Goal: Task Accomplishment & Management: Manage account settings

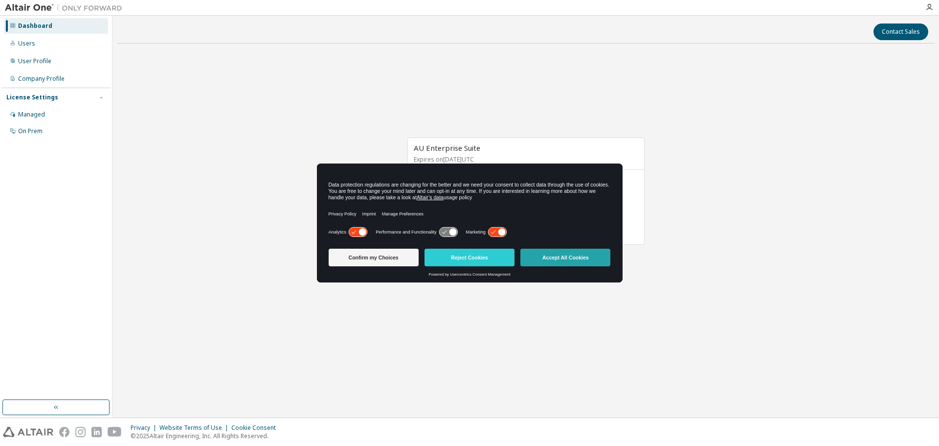
click at [574, 255] on button "Accept All Cookies" at bounding box center [565, 257] width 90 height 18
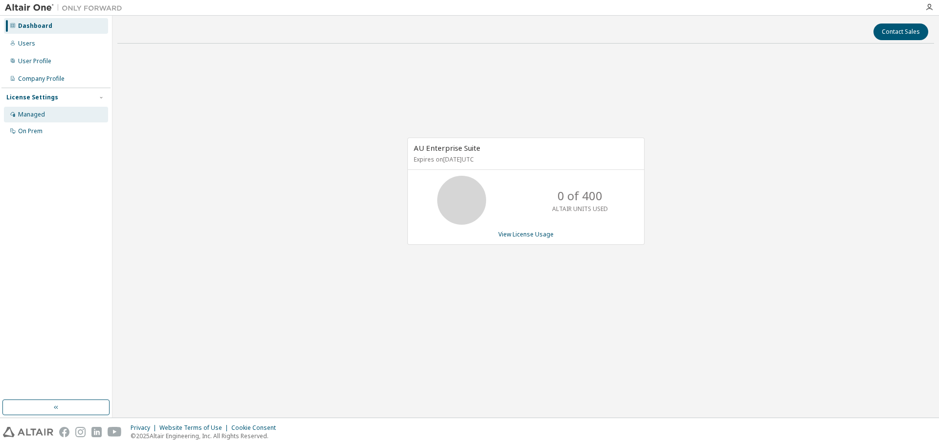
click at [24, 113] on div "Managed" at bounding box center [31, 115] width 27 height 8
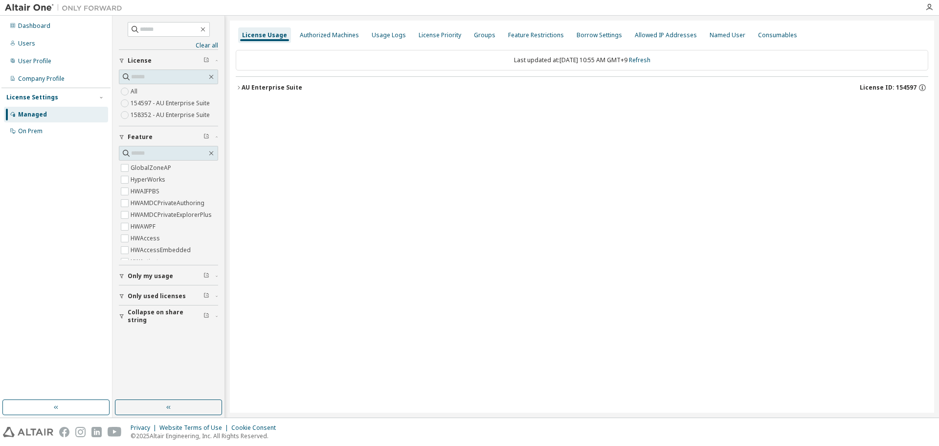
click at [238, 86] on icon "button" at bounding box center [239, 87] width 2 height 3
click at [474, 37] on div "Groups" at bounding box center [485, 35] width 22 height 8
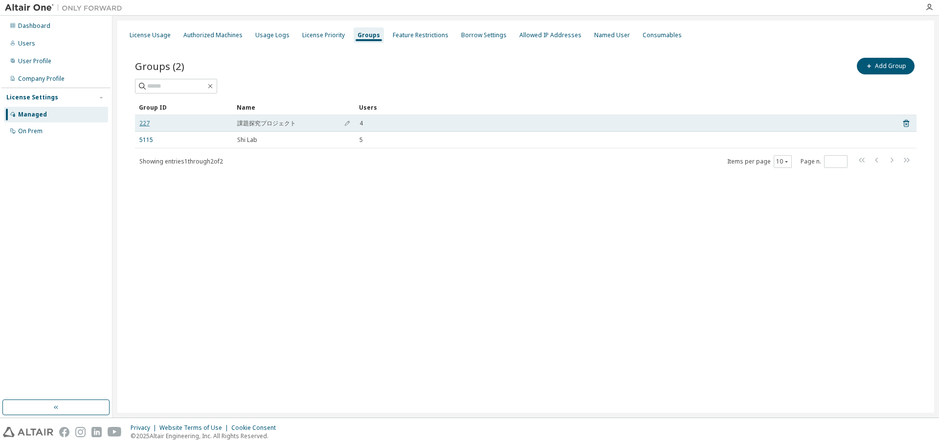
click at [145, 124] on link "227" at bounding box center [144, 123] width 10 height 8
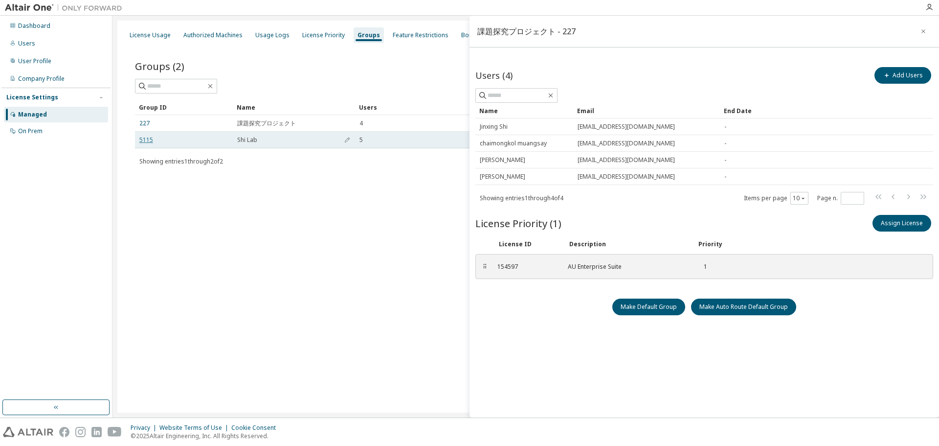
click at [147, 138] on link "5115" at bounding box center [146, 140] width 14 height 8
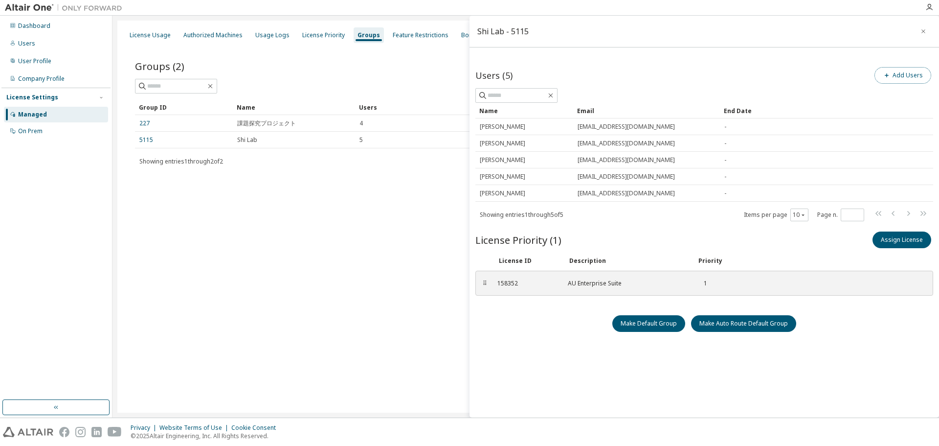
click at [897, 74] on button "Add Users" at bounding box center [902, 75] width 57 height 17
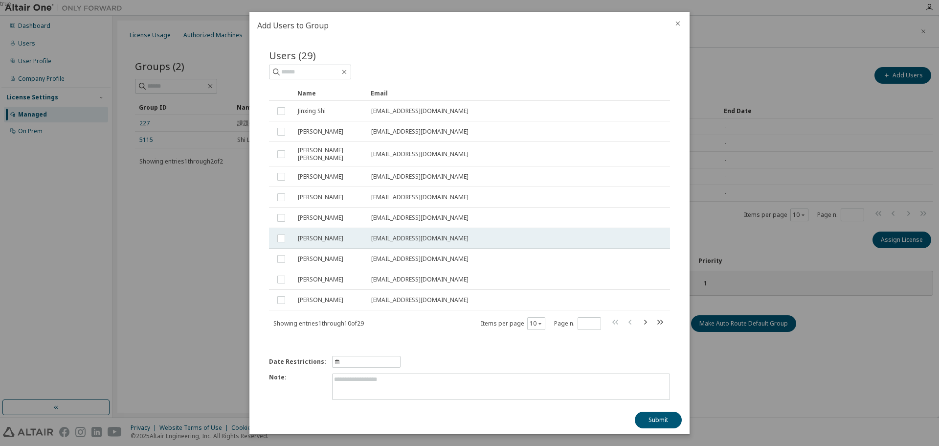
scroll to position [10, 0]
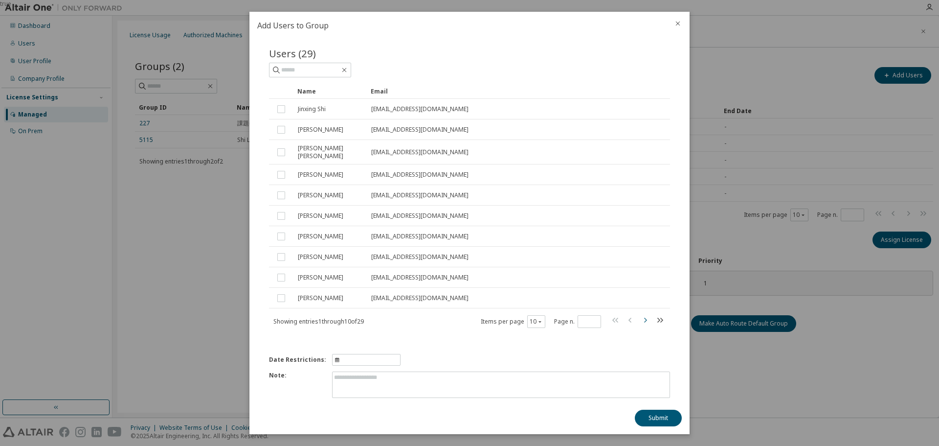
click at [639, 317] on icon "button" at bounding box center [645, 320] width 12 height 12
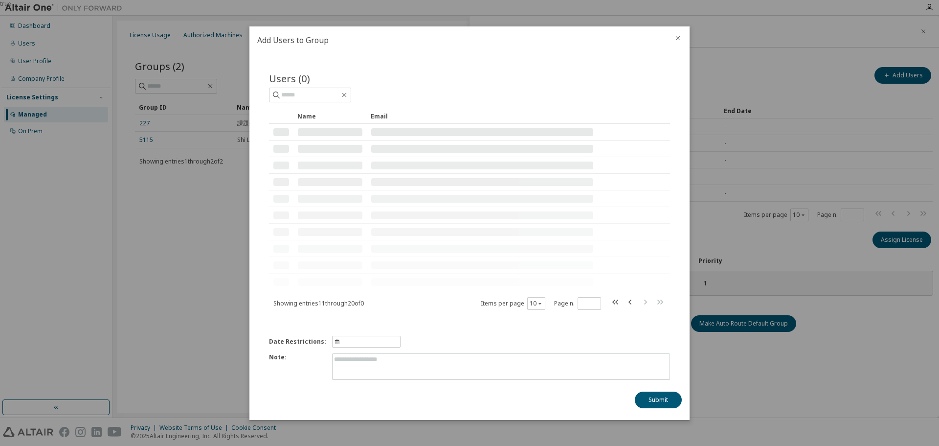
scroll to position [0, 0]
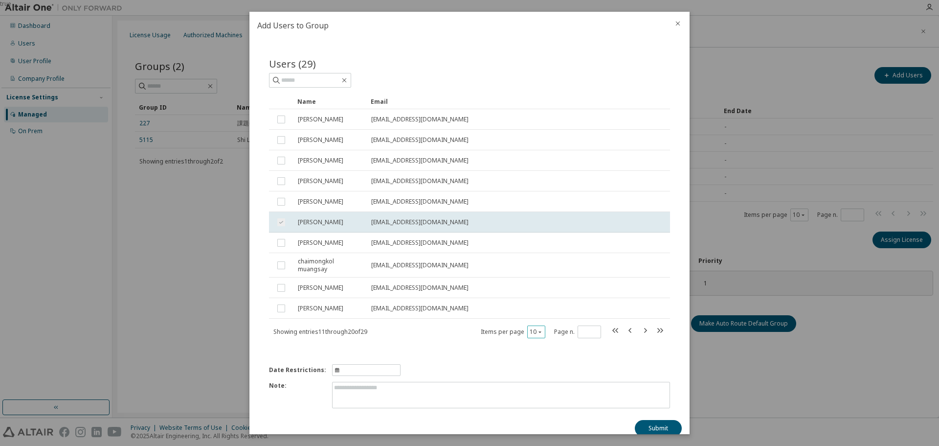
click at [532, 335] on button "10" at bounding box center [536, 332] width 13 height 8
click at [535, 388] on div "100" at bounding box center [561, 392] width 78 height 12
type input "*"
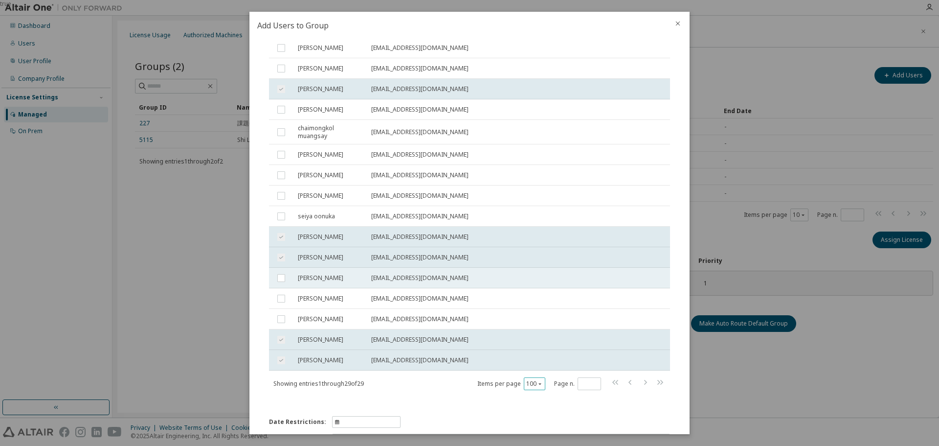
scroll to position [404, 0]
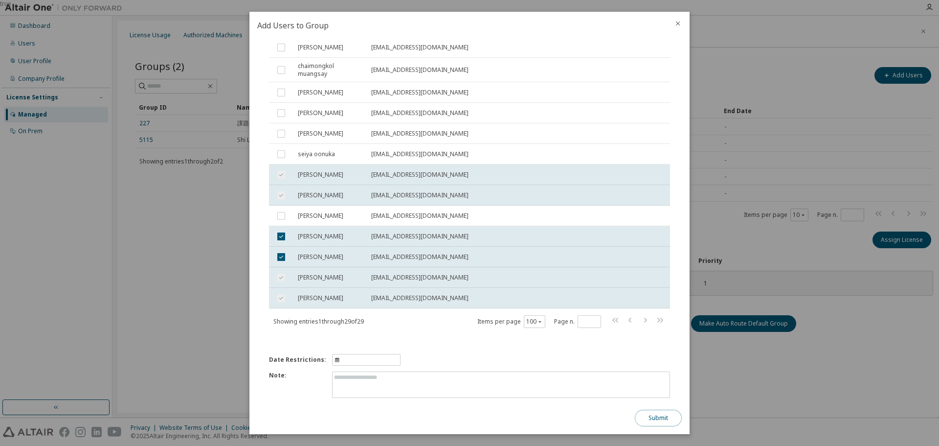
click at [659, 415] on button "Submit" at bounding box center [658, 417] width 47 height 17
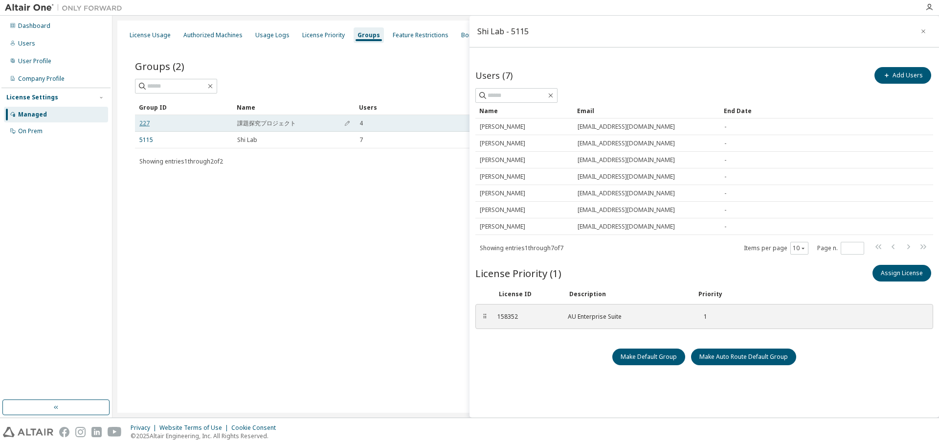
click at [145, 126] on link "227" at bounding box center [144, 123] width 10 height 8
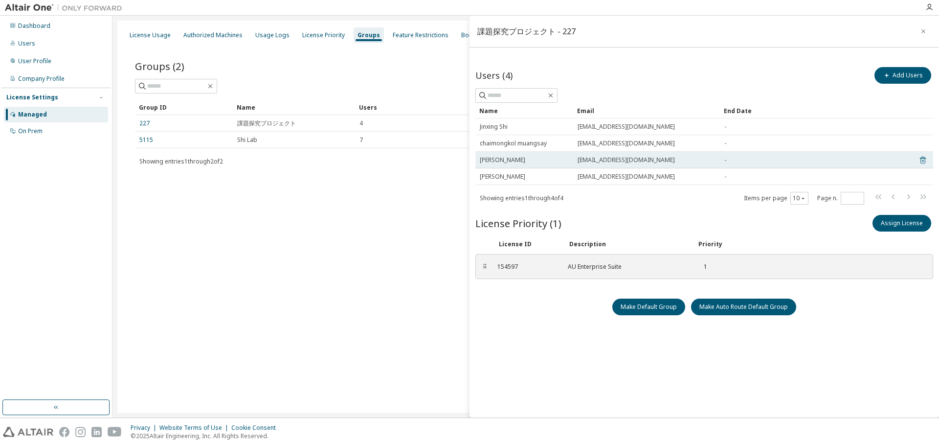
click at [923, 160] on icon at bounding box center [923, 160] width 9 height 12
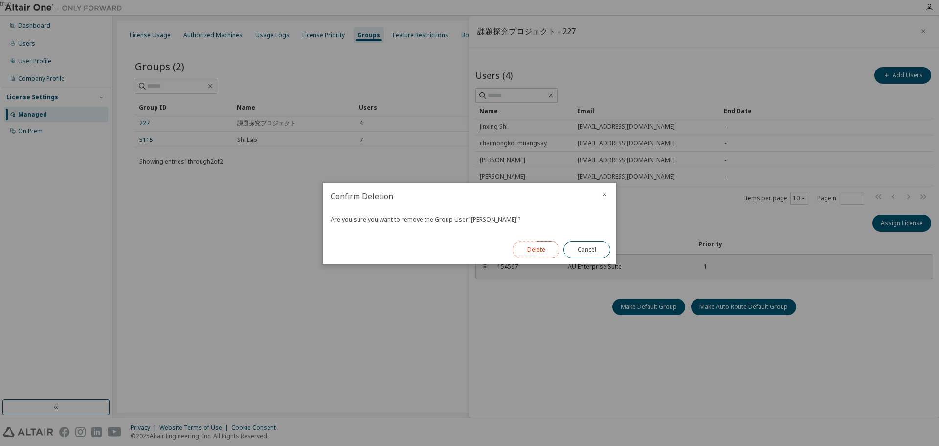
click at [535, 248] on button "Delete" at bounding box center [536, 249] width 47 height 17
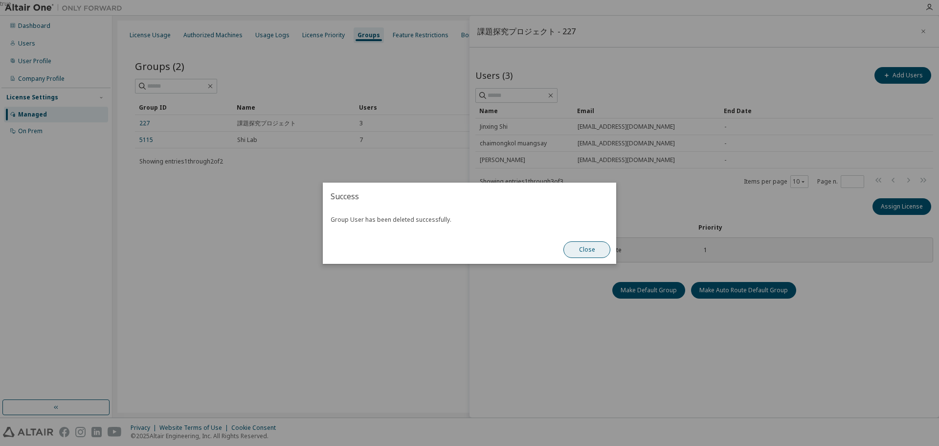
click at [577, 246] on button "Close" at bounding box center [586, 249] width 47 height 17
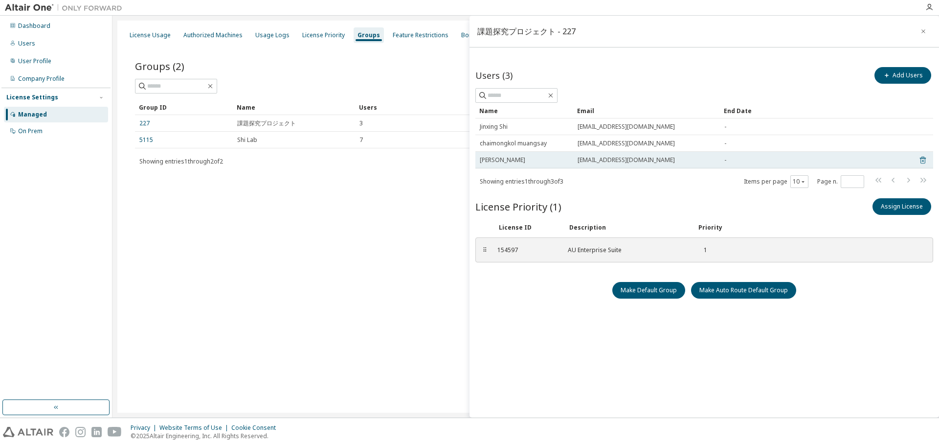
click at [923, 163] on icon at bounding box center [923, 160] width 6 height 7
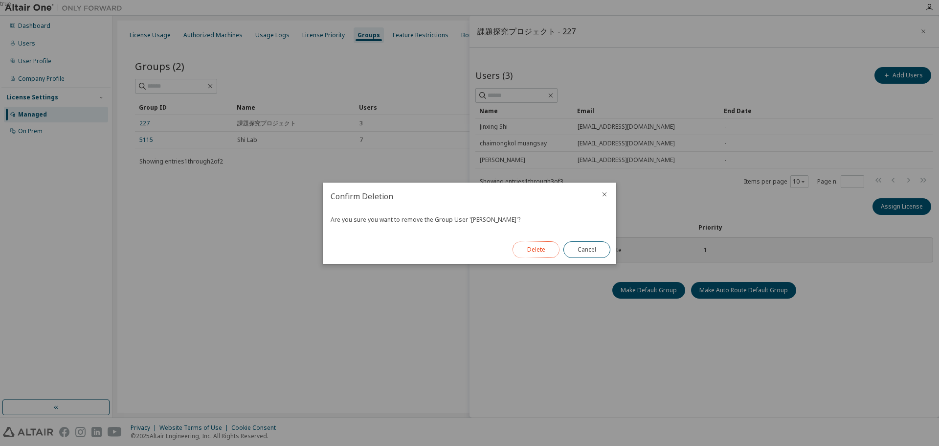
click at [537, 253] on button "Delete" at bounding box center [536, 249] width 47 height 17
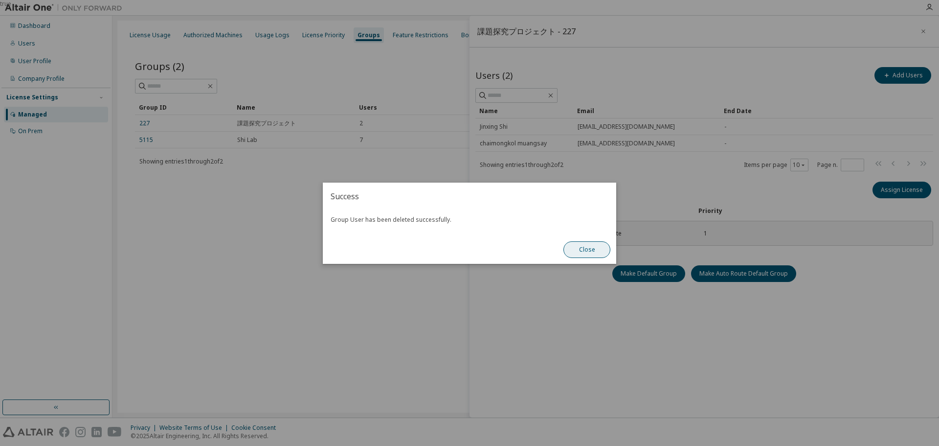
click at [583, 251] on button "Close" at bounding box center [586, 249] width 47 height 17
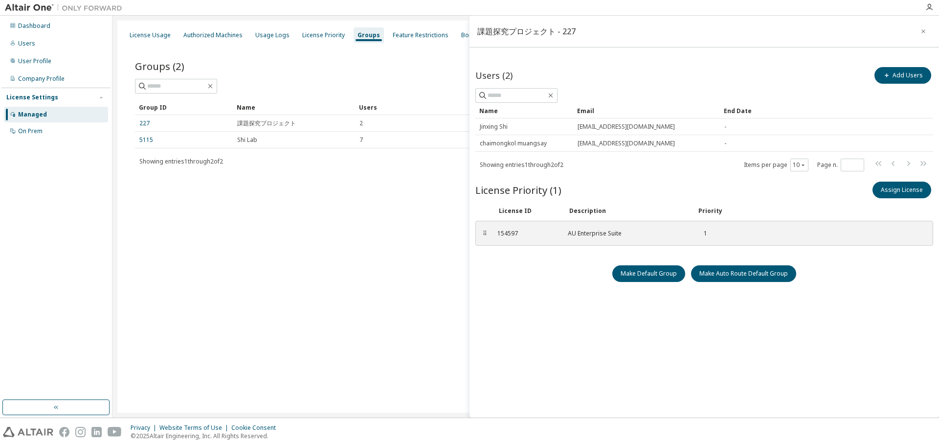
click at [547, 299] on div "課題探究プロジェクト - 227 Users (2) Add Users Clear Load Save Save As Field Operator Val…" at bounding box center [705, 217] width 470 height 402
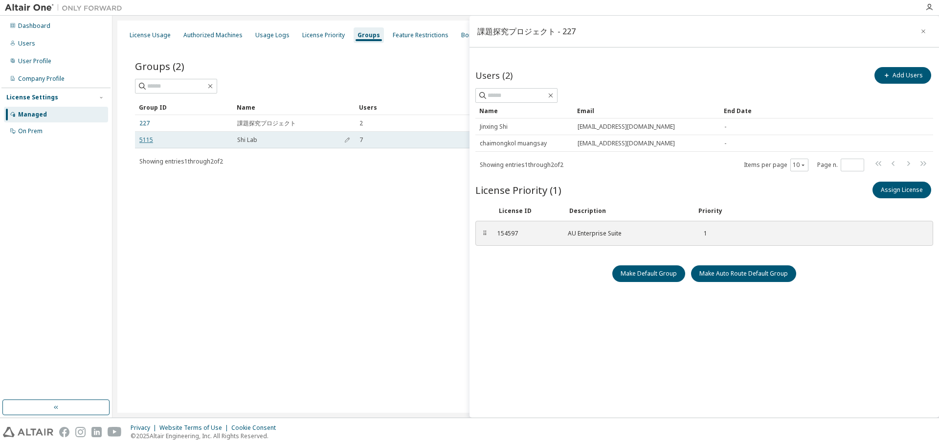
click at [150, 143] on link "5115" at bounding box center [146, 140] width 14 height 8
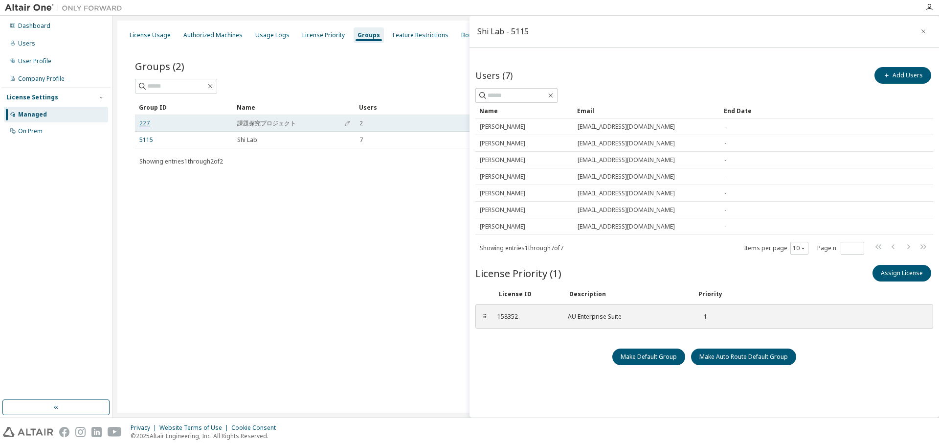
click at [148, 124] on link "227" at bounding box center [144, 123] width 10 height 8
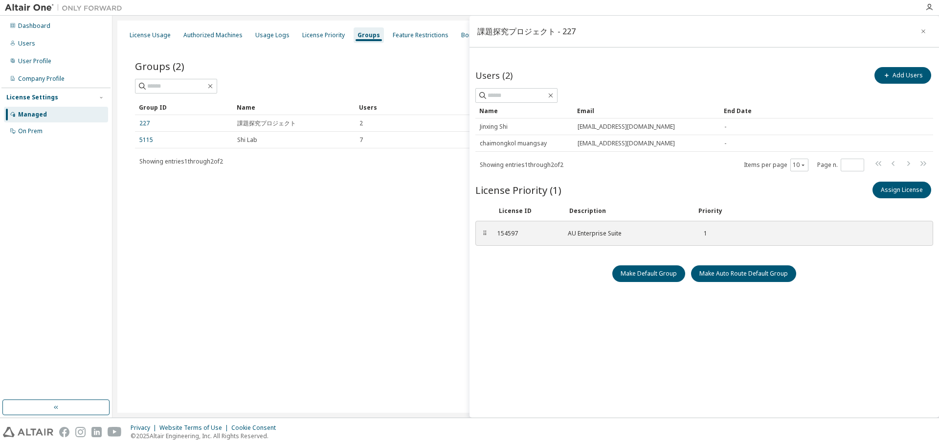
click at [209, 222] on div "License Usage Authorized Machines Usage Logs License Priority Groups Feature Re…" at bounding box center [525, 217] width 817 height 392
click at [313, 36] on div "License Priority" at bounding box center [323, 35] width 43 height 8
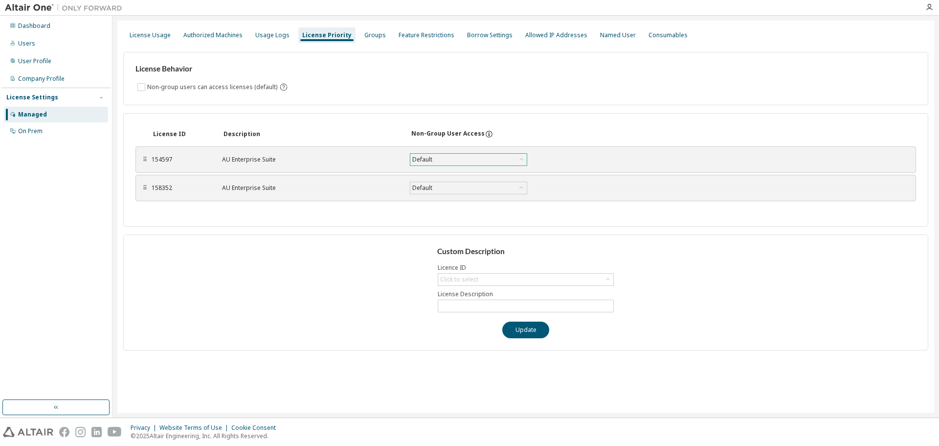
click at [424, 158] on div "Default" at bounding box center [422, 159] width 23 height 11
click at [255, 218] on div "License ID Description Non-Group User Access ⠿ 154597 AU Enterprise Suite Defau…" at bounding box center [525, 169] width 805 height 113
click at [28, 130] on div "On Prem" at bounding box center [30, 131] width 24 height 8
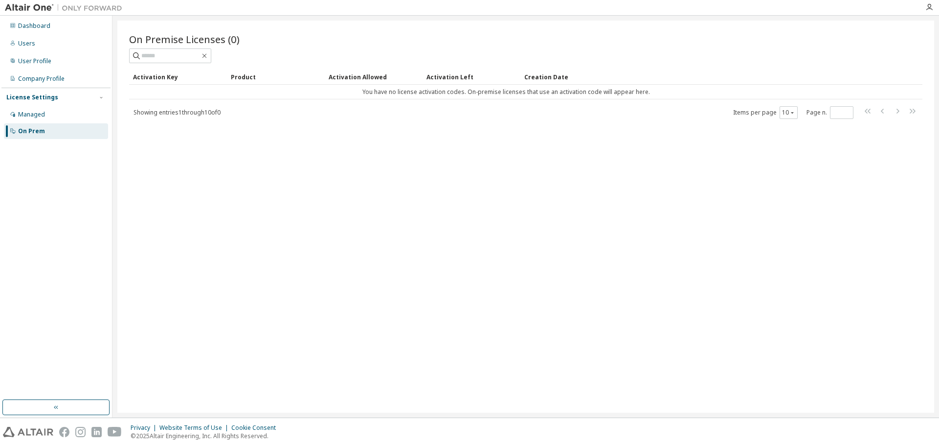
click at [45, 97] on div "License Settings" at bounding box center [32, 97] width 52 height 8
click at [34, 113] on div "Managed" at bounding box center [31, 115] width 27 height 8
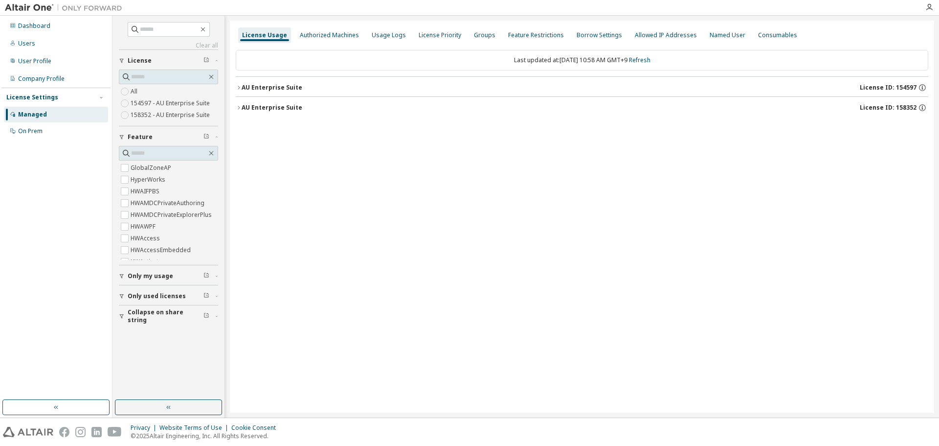
click at [239, 89] on icon "button" at bounding box center [239, 88] width 6 height 6
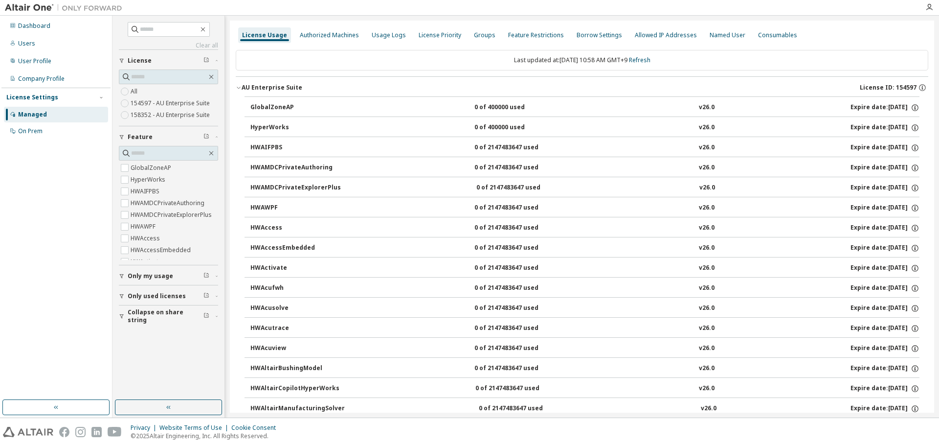
click at [240, 90] on icon "button" at bounding box center [239, 88] width 6 height 6
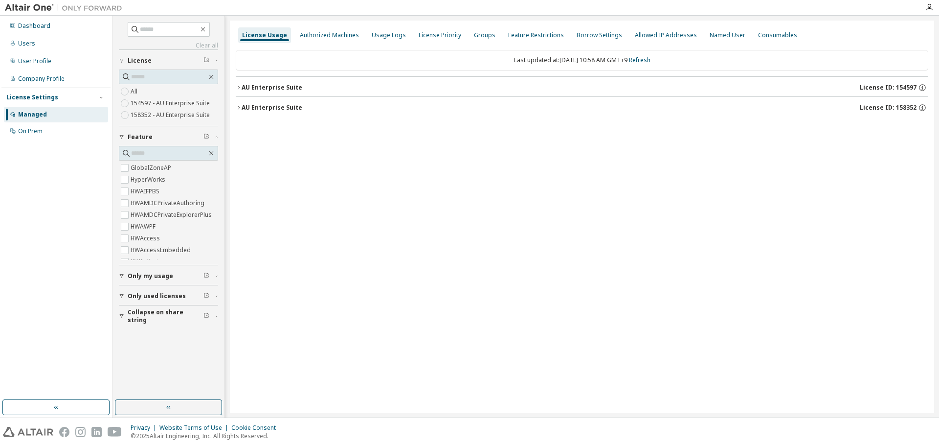
click at [238, 107] on icon "button" at bounding box center [239, 108] width 6 height 6
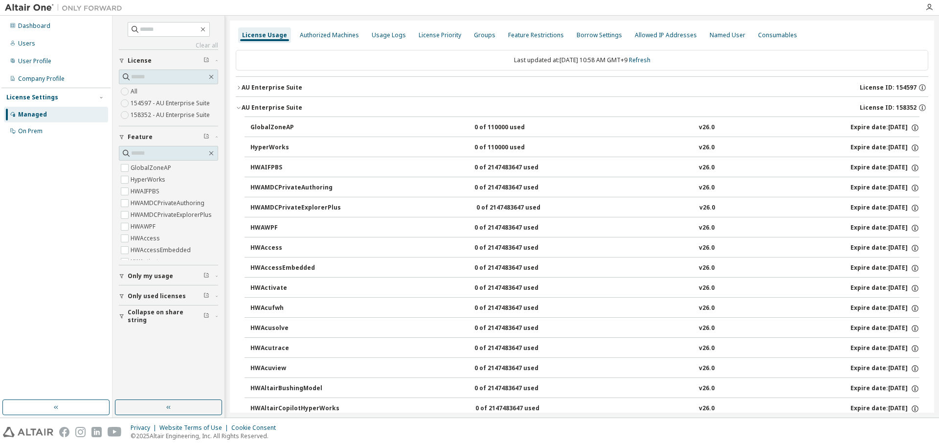
click at [238, 108] on icon "button" at bounding box center [238, 108] width 3 height 2
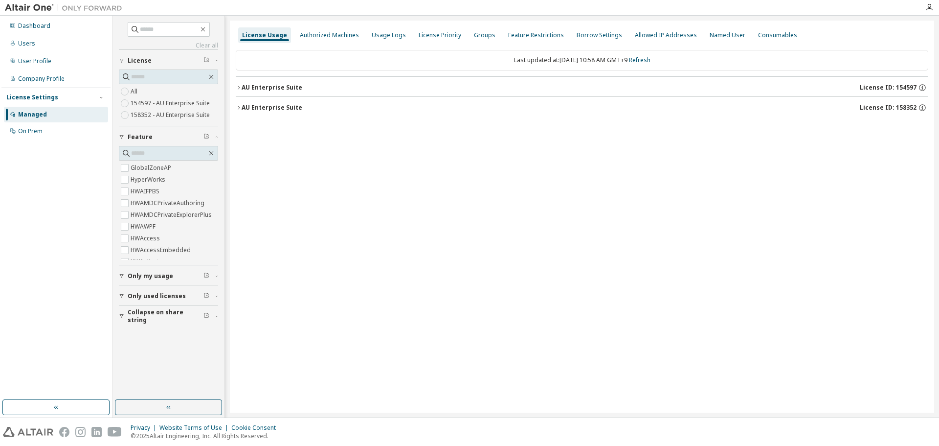
click at [238, 108] on icon "button" at bounding box center [239, 108] width 6 height 6
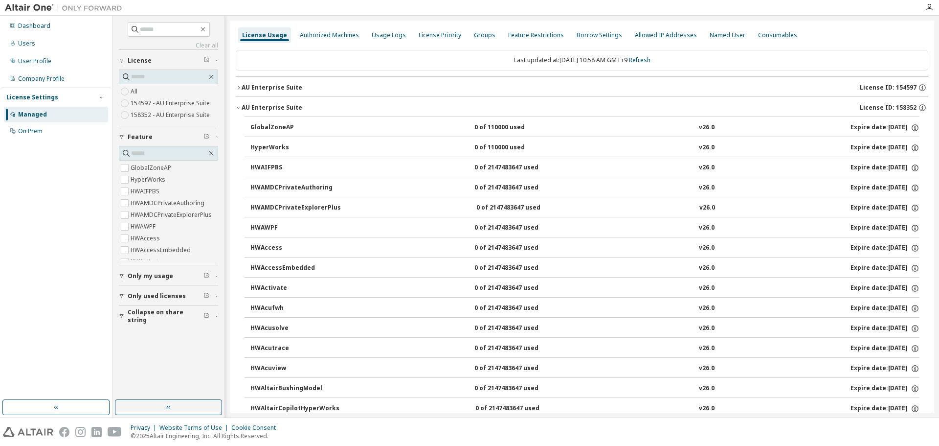
click at [239, 109] on icon "button" at bounding box center [239, 108] width 6 height 6
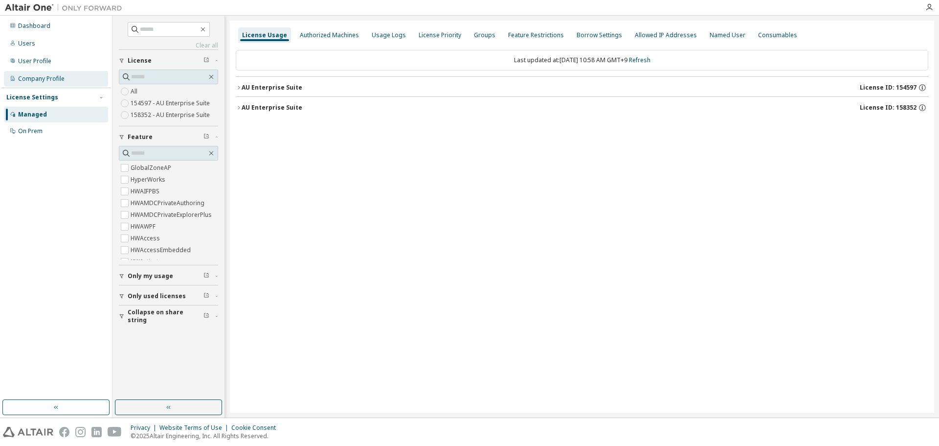
click at [35, 81] on div "Company Profile" at bounding box center [41, 79] width 46 height 8
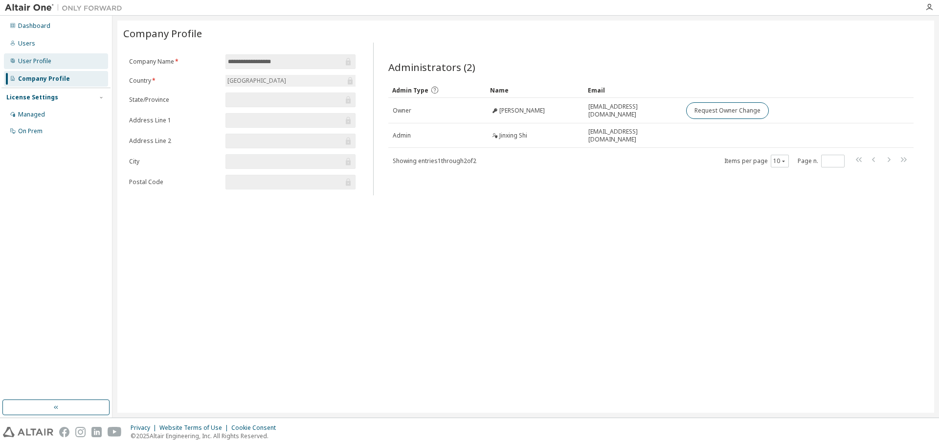
click at [57, 65] on div "User Profile" at bounding box center [56, 61] width 104 height 16
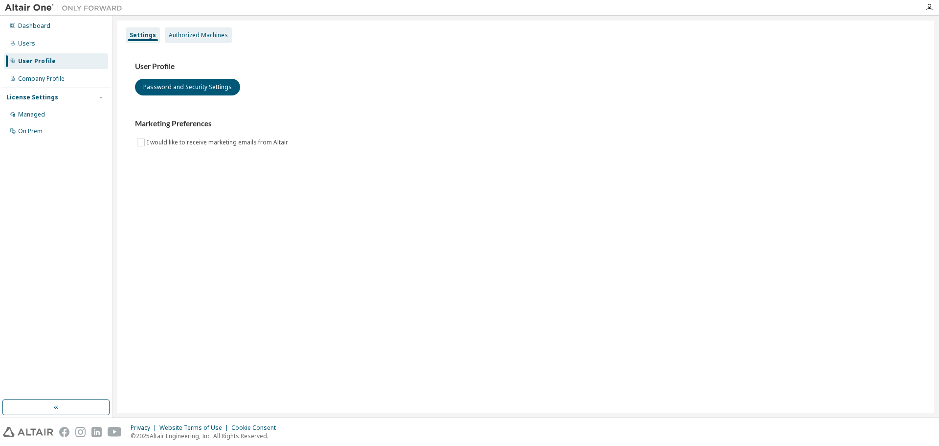
click at [195, 40] on div "Authorized Machines" at bounding box center [198, 35] width 67 height 16
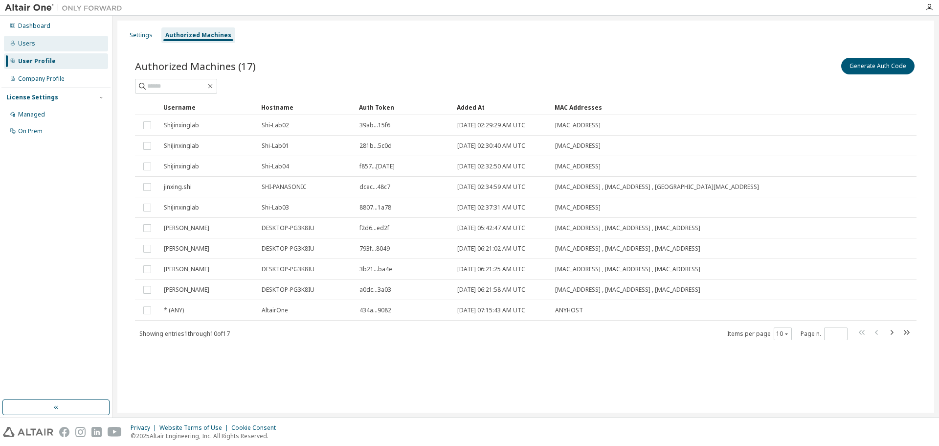
click at [29, 46] on div "Users" at bounding box center [26, 44] width 17 height 8
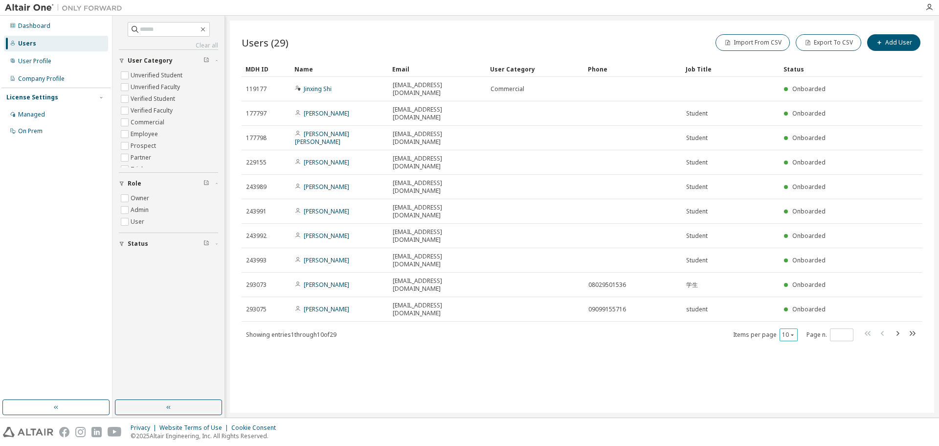
click at [793, 332] on icon "button" at bounding box center [792, 335] width 6 height 6
click at [791, 314] on div "100" at bounding box center [819, 317] width 78 height 12
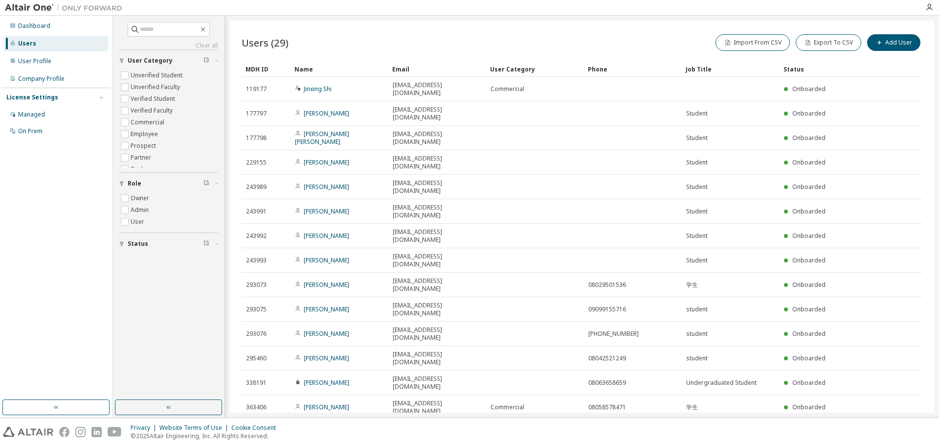
click at [462, 32] on div "Users (29) Import From CSV Export To CSV Add User" at bounding box center [582, 42] width 681 height 21
click at [17, 179] on div "Dashboard Users User Profile Company Profile License Settings Managed On Prem" at bounding box center [55, 207] width 109 height 381
